Goal: Find contact information: Find contact information

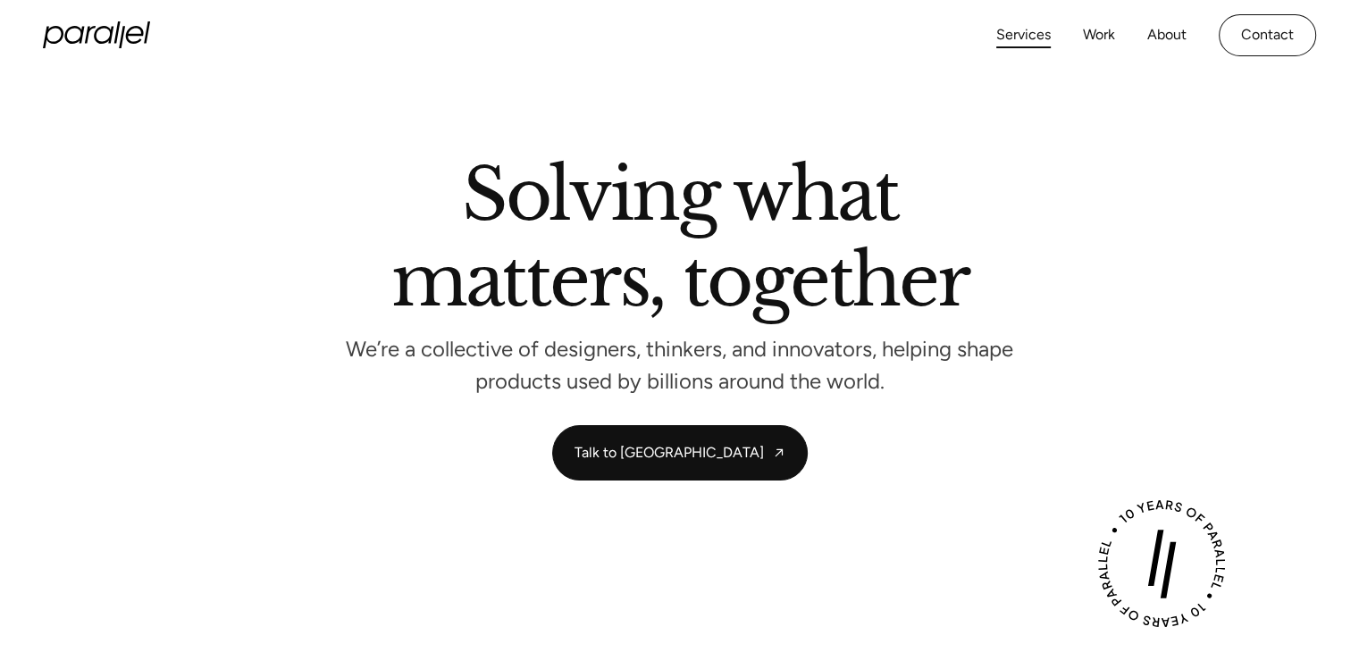
click at [1026, 39] on link "Services" at bounding box center [1023, 35] width 55 height 26
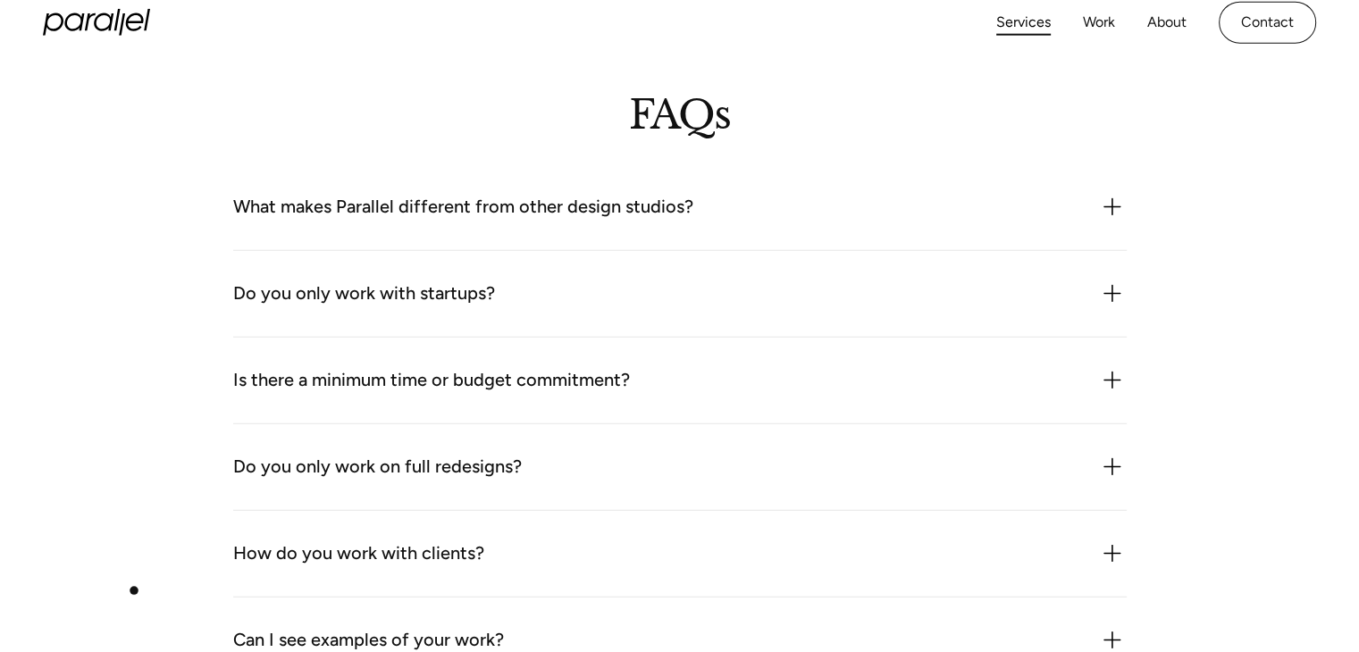
scroll to position [4913, 0]
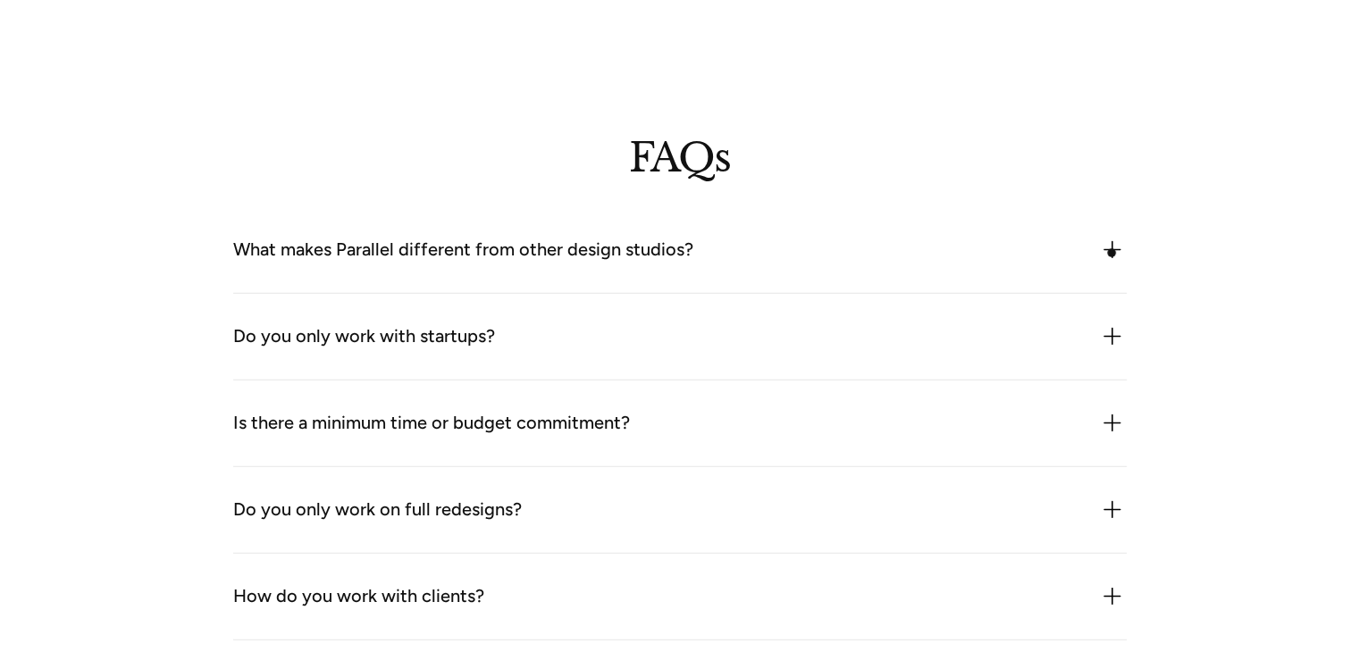
click at [1112, 253] on img at bounding box center [1112, 250] width 29 height 29
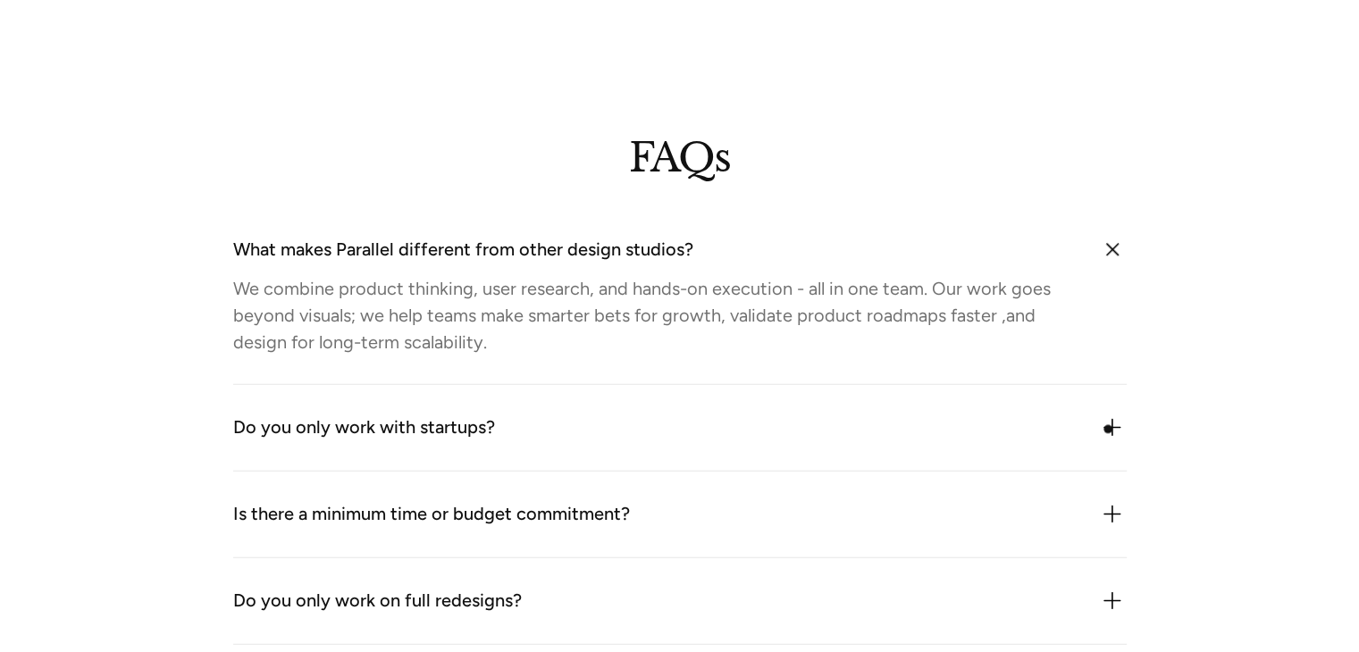
click at [1108, 429] on img at bounding box center [1112, 428] width 29 height 29
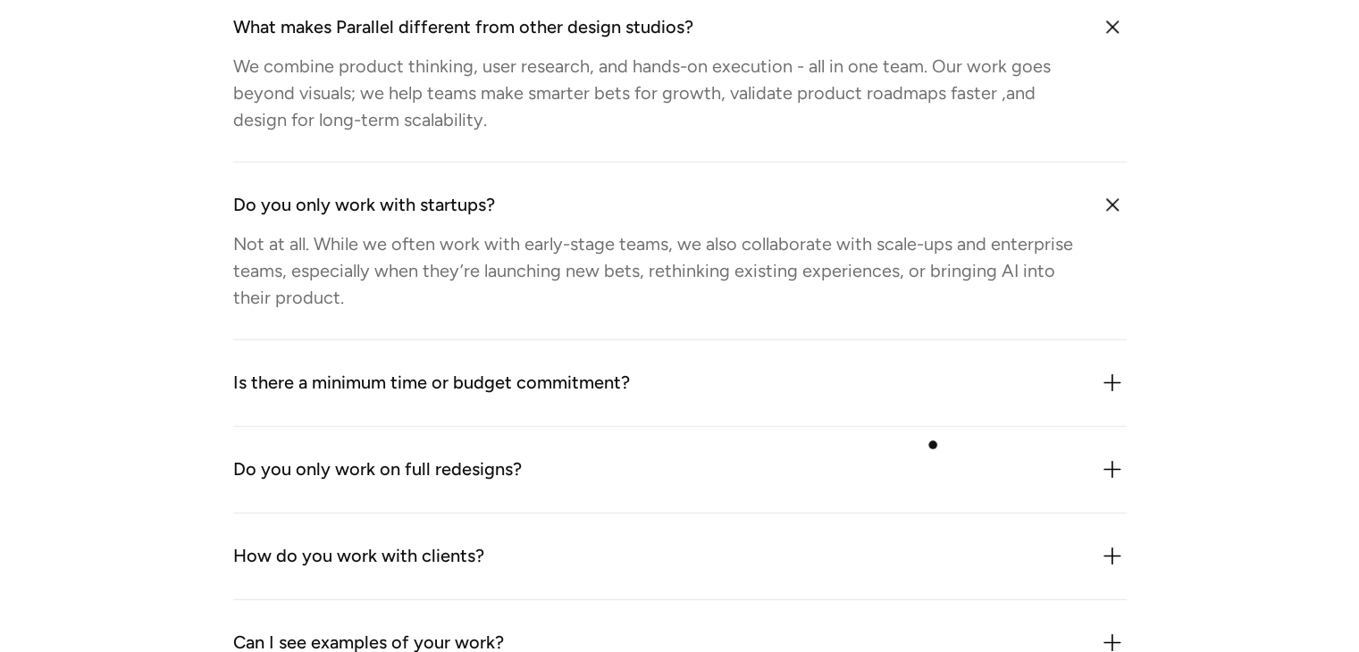
scroll to position [5136, 0]
click at [1114, 380] on img at bounding box center [1112, 383] width 29 height 29
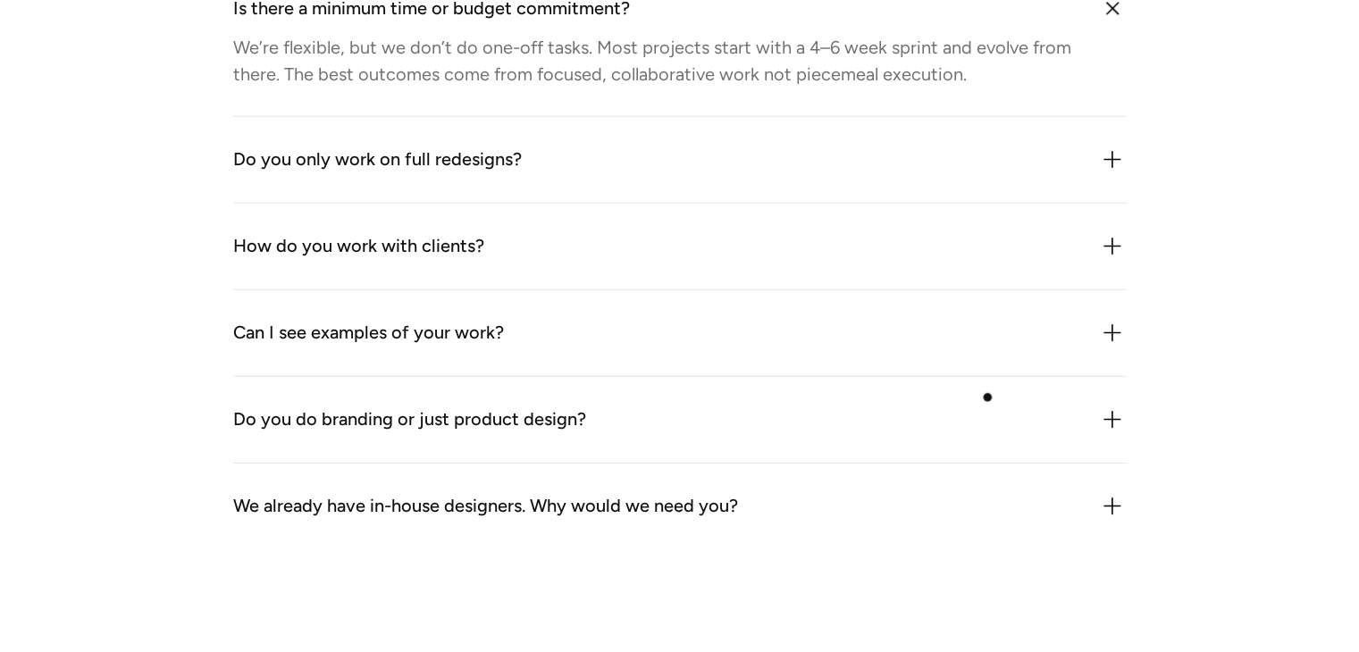
scroll to position [5511, 0]
click at [1113, 323] on img at bounding box center [1112, 332] width 29 height 29
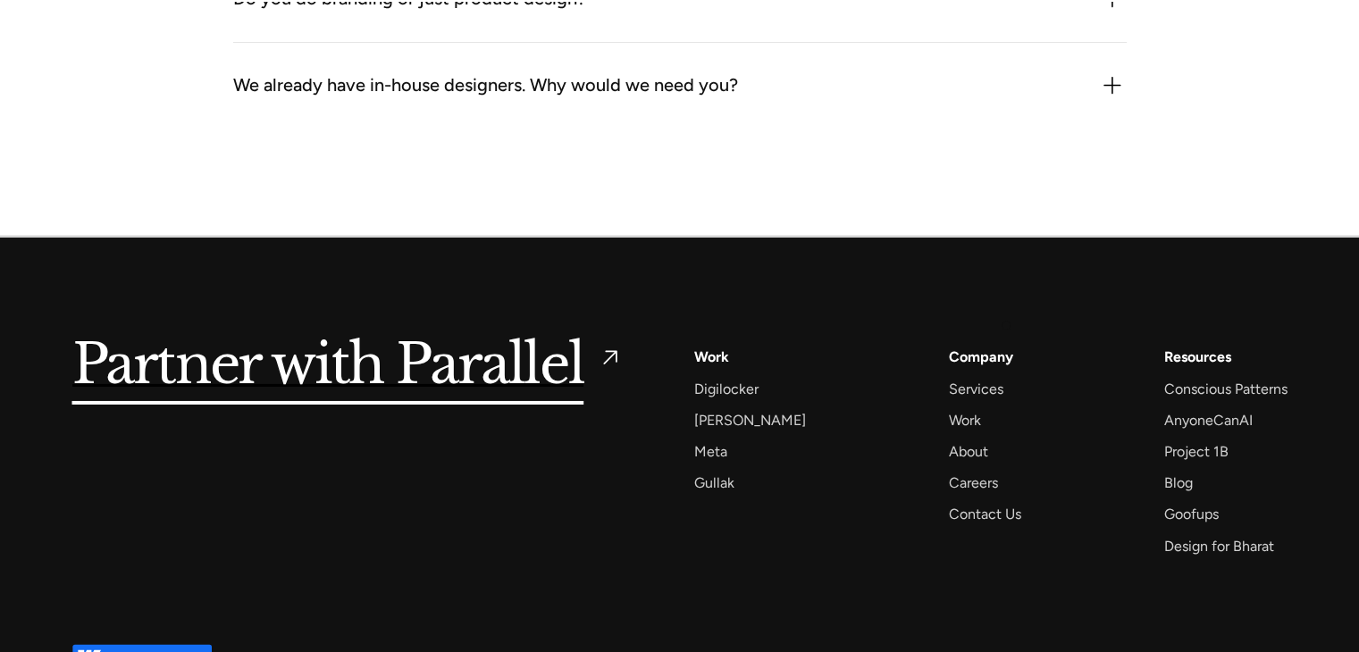
scroll to position [6014, 0]
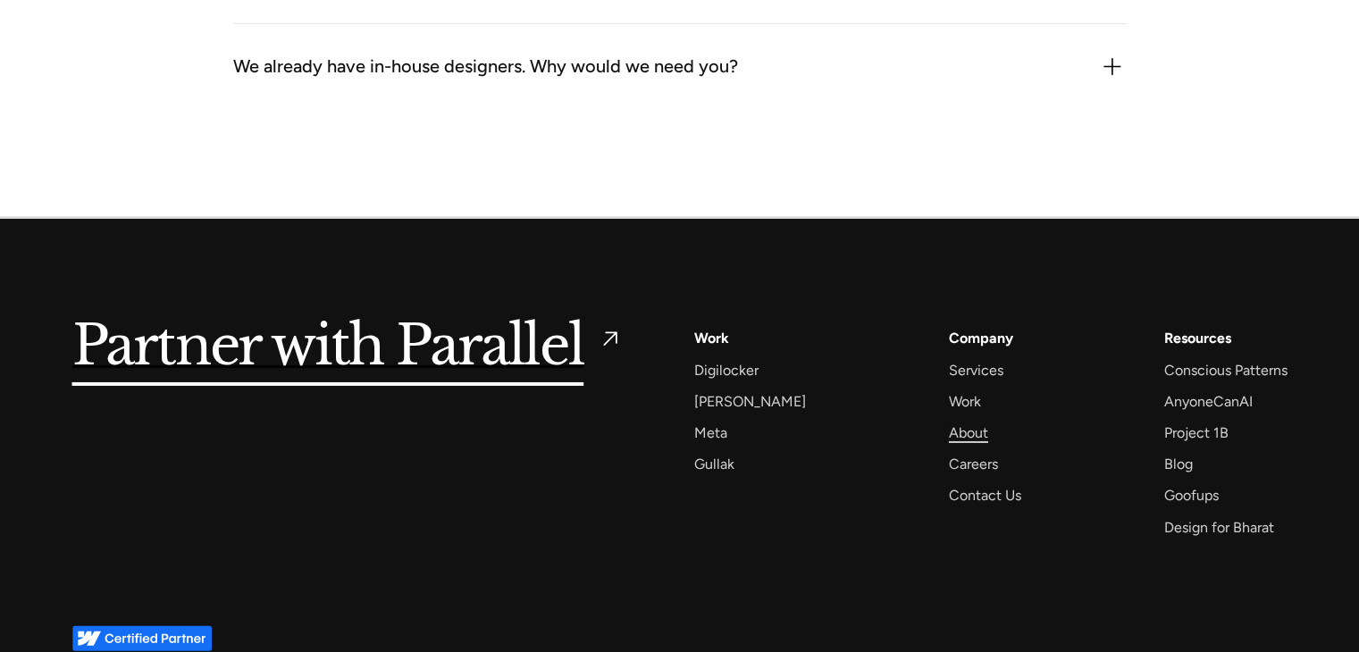
click at [949, 425] on div "About" at bounding box center [968, 433] width 39 height 24
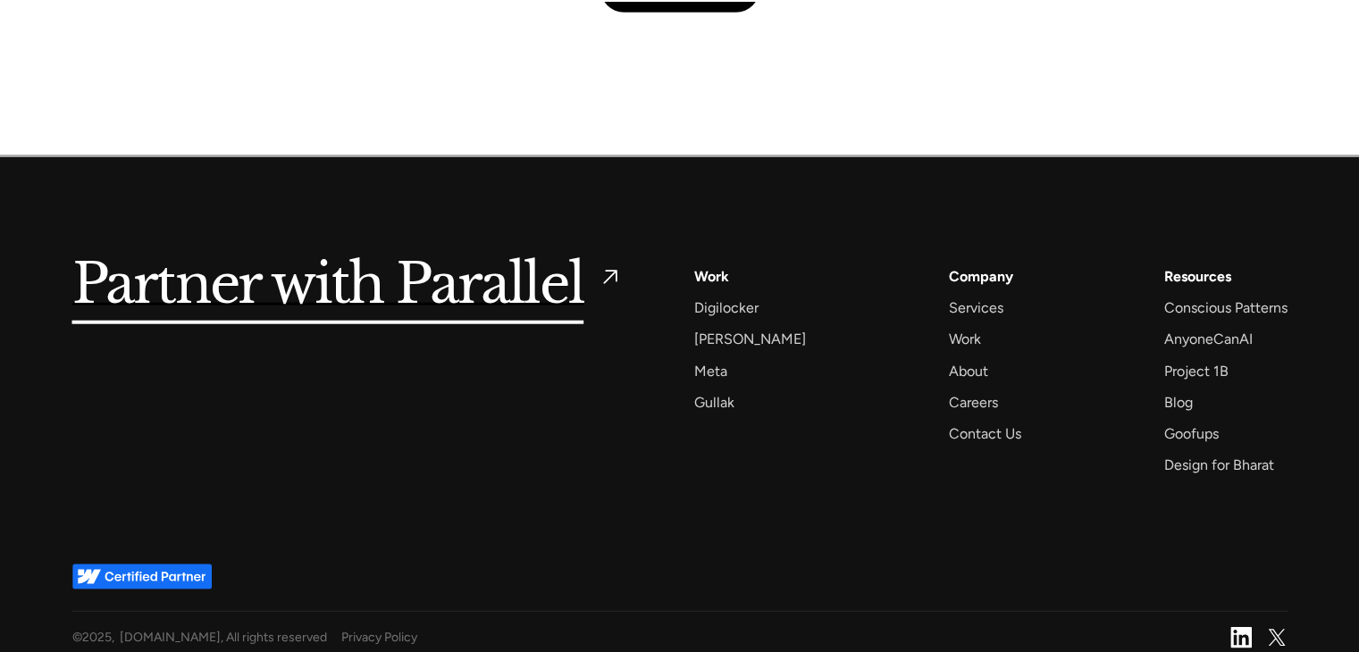
scroll to position [4320, 0]
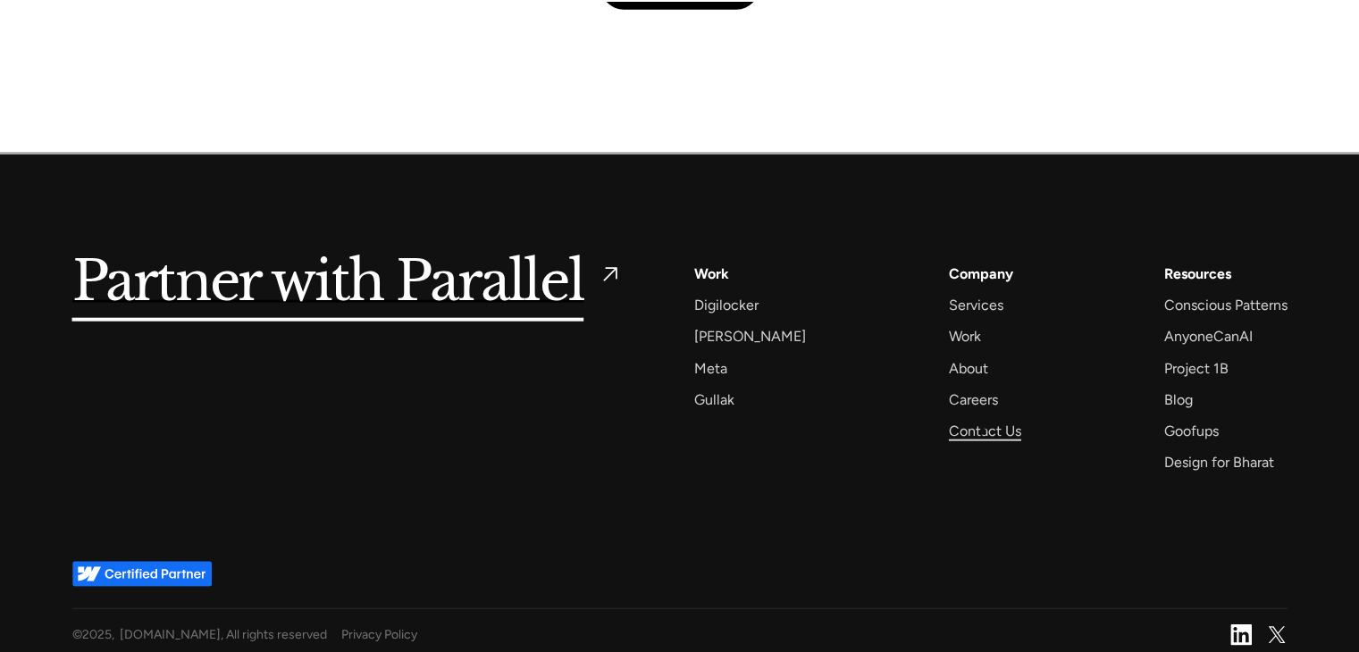
click at [983, 432] on div "Contact Us" at bounding box center [985, 431] width 72 height 24
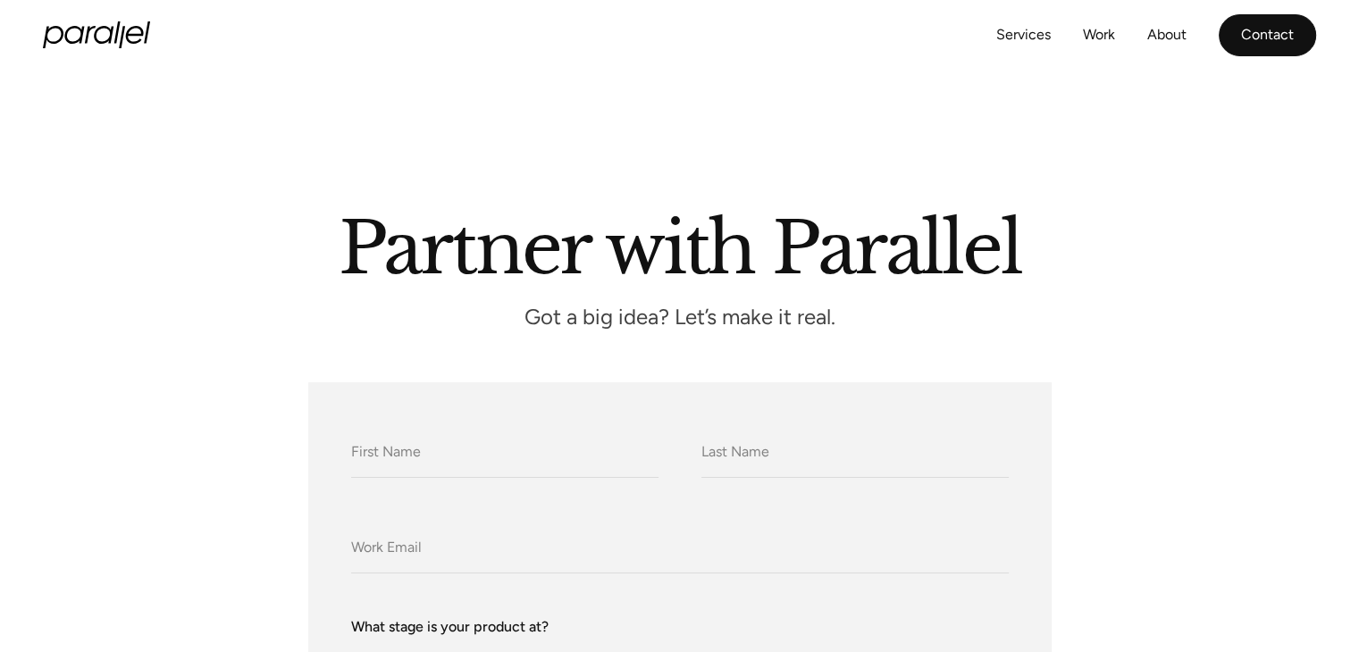
click at [1283, 30] on link "Contact" at bounding box center [1267, 35] width 97 height 42
